Goal: Task Accomplishment & Management: Use online tool/utility

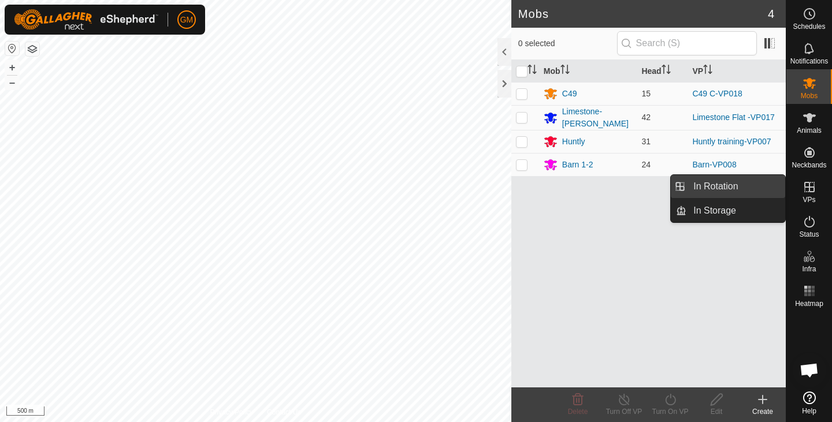
click at [696, 188] on link "In Rotation" at bounding box center [736, 186] width 99 height 23
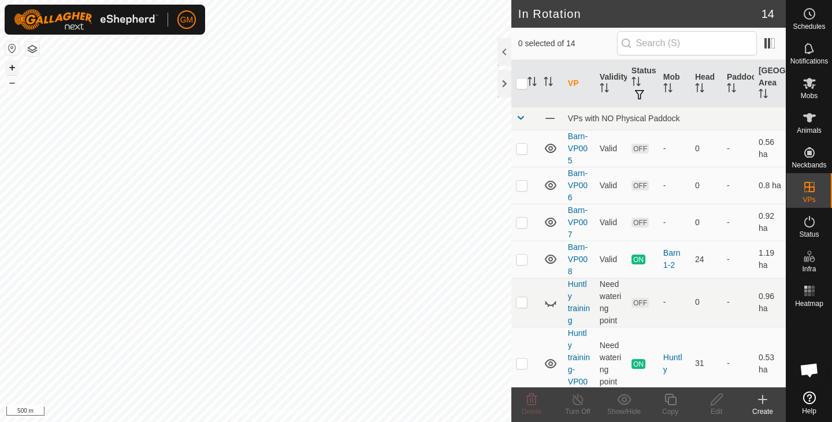
click at [8, 70] on button "+" at bounding box center [12, 68] width 14 height 14
click at [16, 66] on button "+" at bounding box center [12, 68] width 14 height 14
click at [11, 66] on button "+" at bounding box center [12, 68] width 14 height 14
checkbox input "true"
click at [671, 398] on icon at bounding box center [670, 400] width 14 height 14
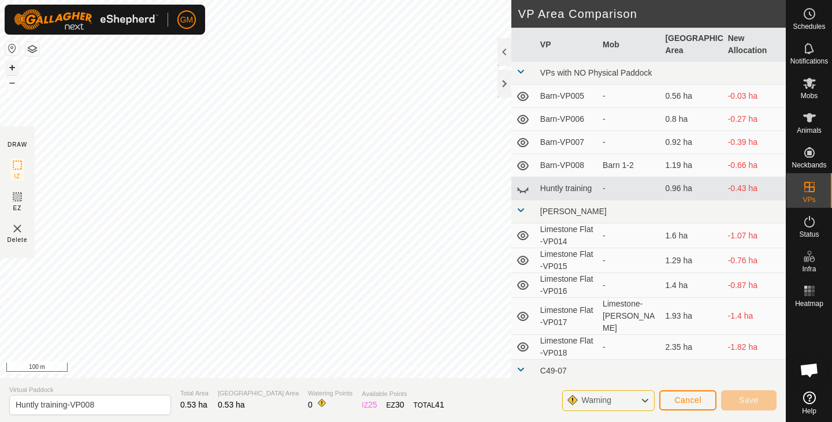
click at [10, 68] on button "+" at bounding box center [12, 68] width 14 height 14
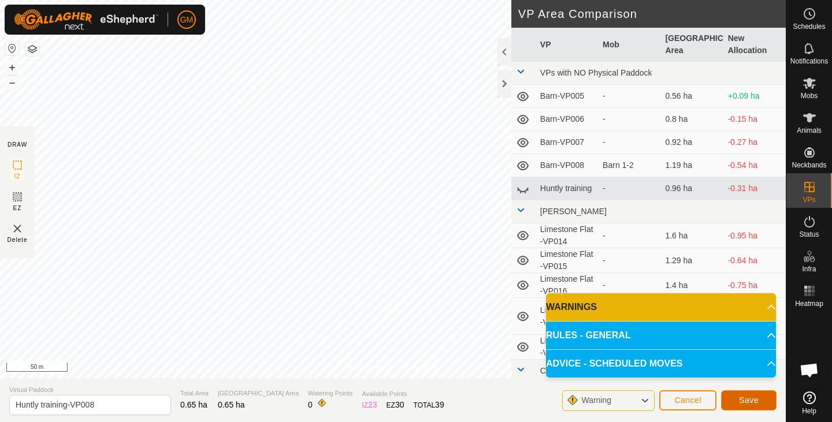
click at [747, 398] on span "Save" at bounding box center [749, 400] width 20 height 9
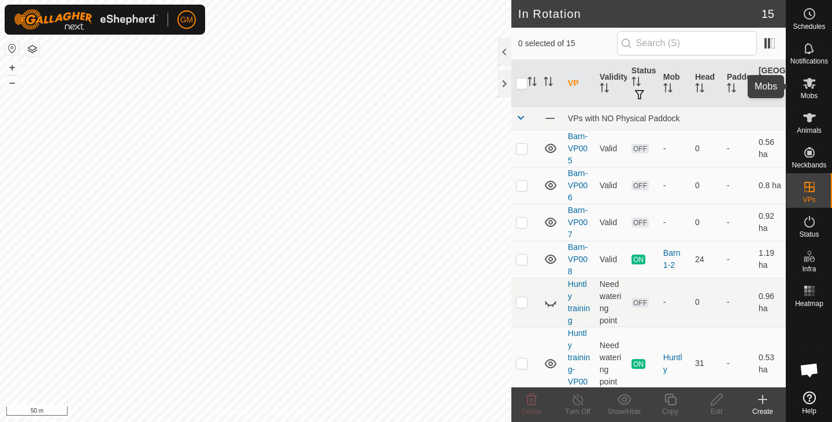
click at [808, 95] on span "Mobs" at bounding box center [809, 95] width 17 height 7
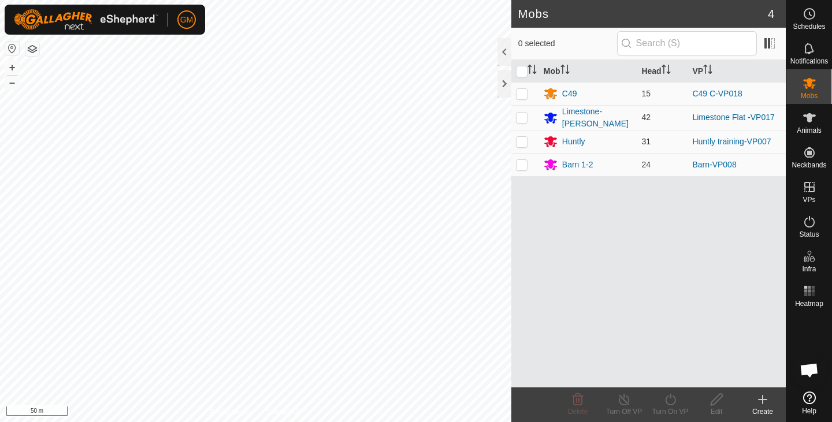
click at [524, 142] on p-checkbox at bounding box center [522, 141] width 12 height 9
checkbox input "true"
click at [666, 401] on icon at bounding box center [670, 400] width 10 height 12
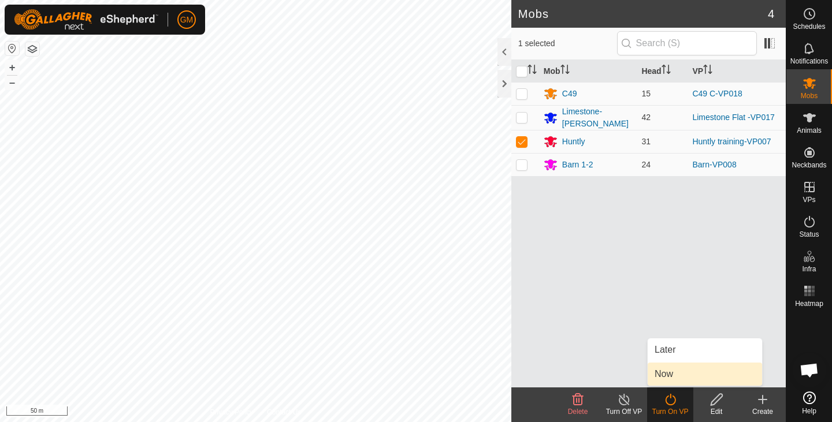
click at [664, 373] on link "Now" at bounding box center [705, 374] width 114 height 23
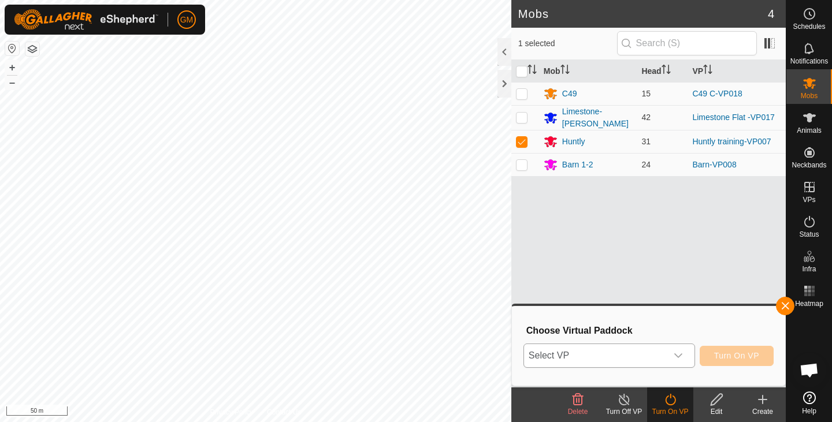
click at [680, 357] on icon "dropdown trigger" at bounding box center [678, 355] width 9 height 9
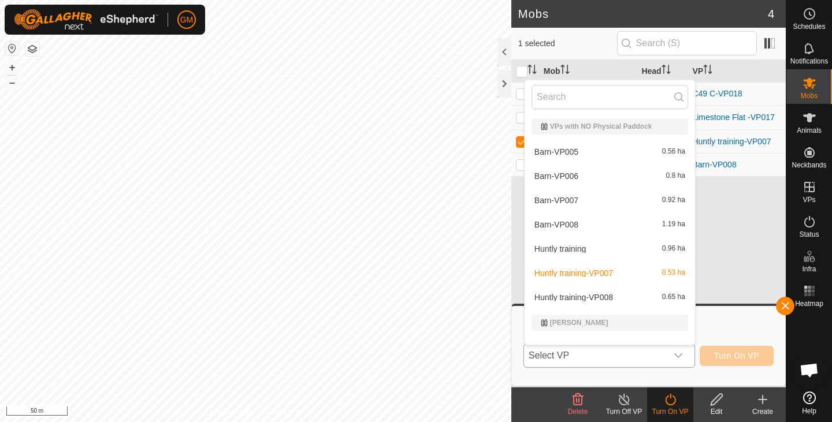
click at [625, 293] on li "Huntly training-VP008 0.65 ha" at bounding box center [610, 297] width 170 height 23
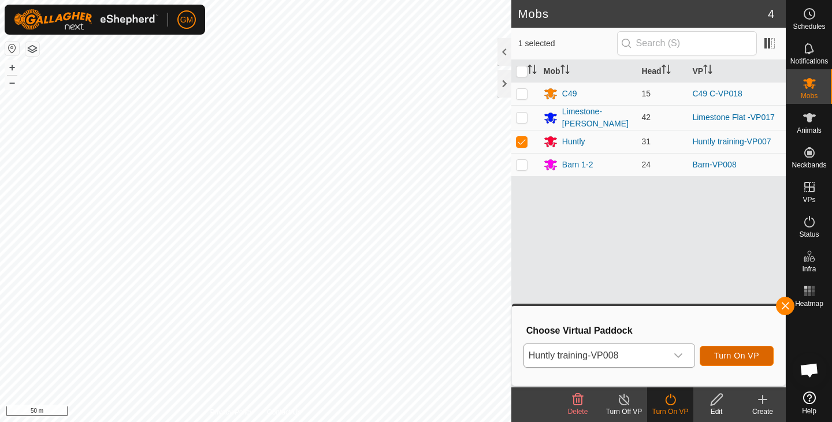
click at [723, 354] on span "Turn On VP" at bounding box center [736, 355] width 45 height 9
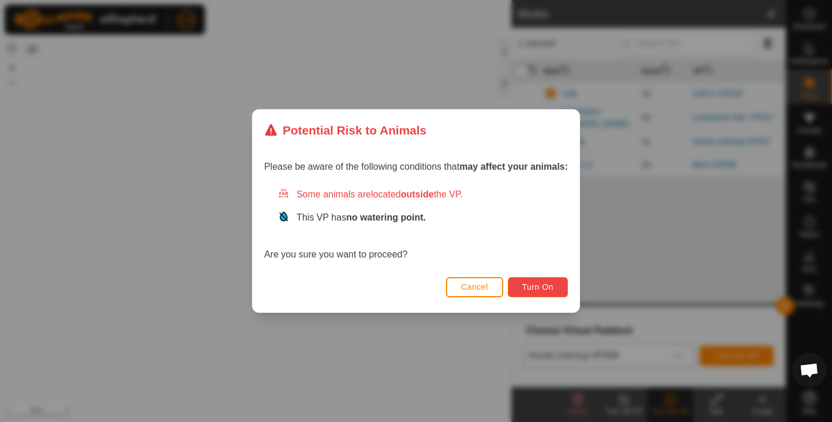
click at [550, 284] on span "Turn On" at bounding box center [537, 287] width 31 height 9
